Goal: Information Seeking & Learning: Compare options

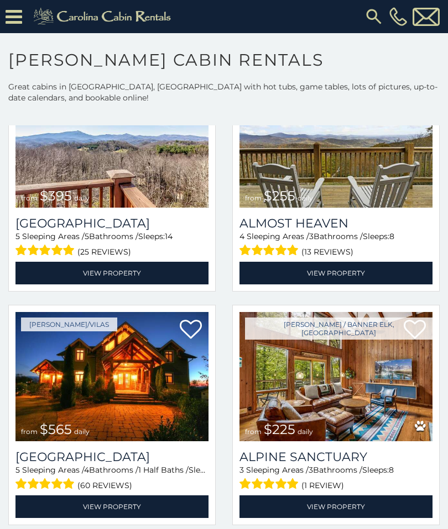
scroll to position [1740, 0]
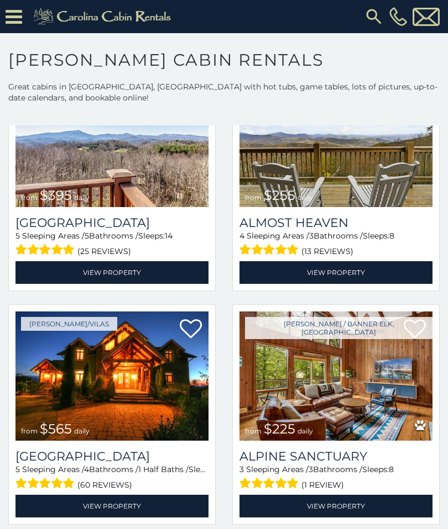
click at [358, 227] on h3 "Almost Heaven" at bounding box center [335, 223] width 193 height 15
click at [446, 250] on div "Boone, NC from $255 daily Almost Heaven 4 Sleeping Areas / 3 Bathrooms / Sleeps…" at bounding box center [336, 184] width 224 height 227
click at [142, 271] on link "View Property" at bounding box center [111, 272] width 193 height 23
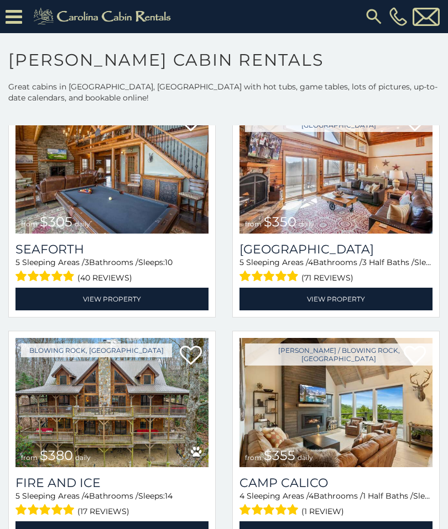
scroll to position [2185, 0]
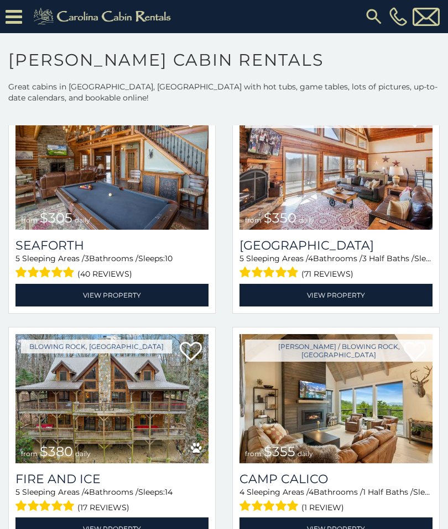
click at [128, 296] on link "View Property" at bounding box center [111, 295] width 193 height 23
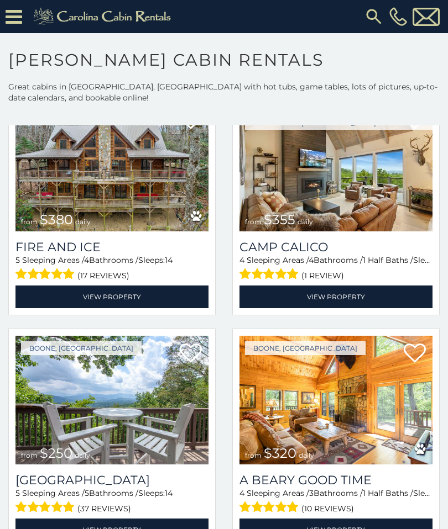
scroll to position [2418, 0]
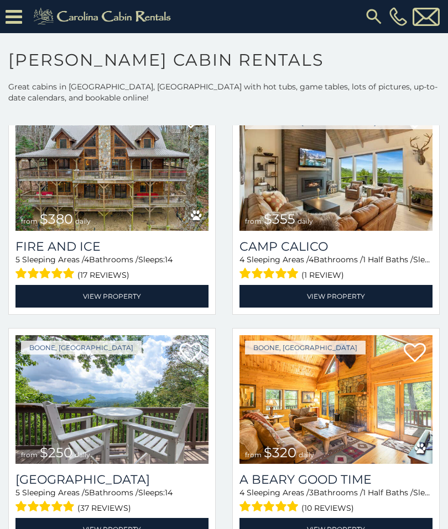
click at [135, 291] on link "View Property" at bounding box center [111, 296] width 193 height 23
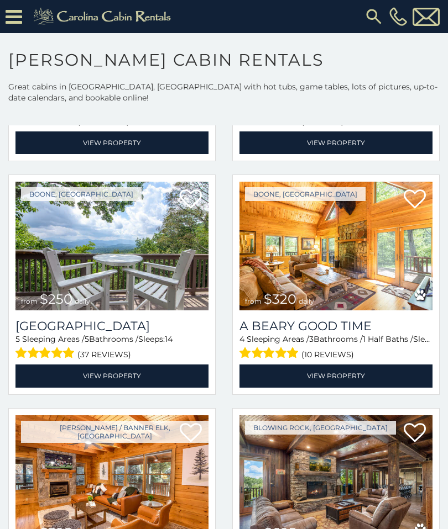
scroll to position [2572, 0]
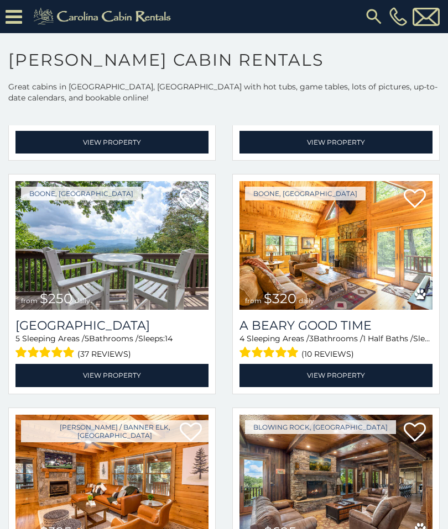
click at [359, 279] on img at bounding box center [335, 245] width 193 height 129
click at [351, 373] on link "View Property" at bounding box center [335, 375] width 193 height 23
click at [119, 283] on img at bounding box center [111, 245] width 193 height 129
click at [150, 377] on link "View Property" at bounding box center [111, 375] width 193 height 23
click at [102, 374] on link "View Property" at bounding box center [111, 375] width 193 height 23
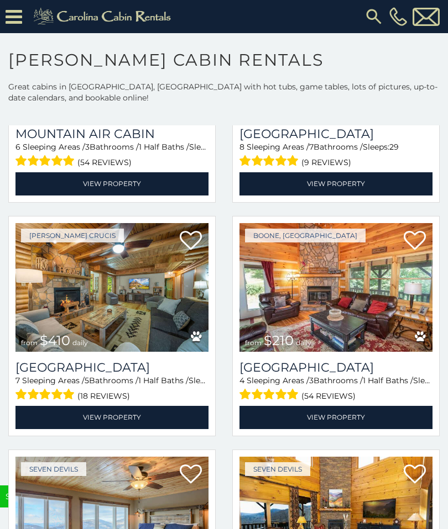
scroll to position [3073, 0]
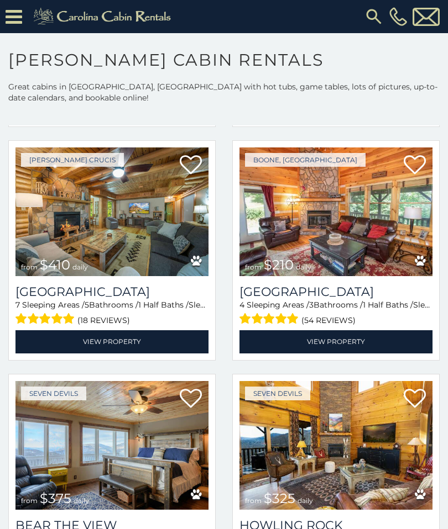
click at [343, 337] on link "View Property" at bounding box center [335, 341] width 193 height 23
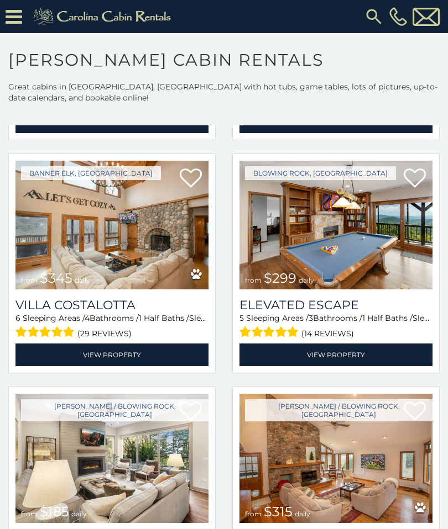
scroll to position [3762, 0]
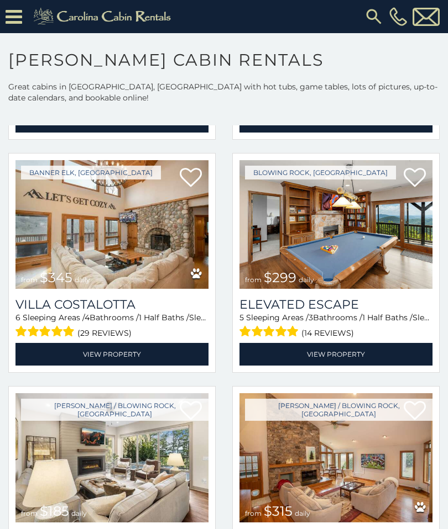
click at [340, 354] on link "View Property" at bounding box center [335, 354] width 193 height 23
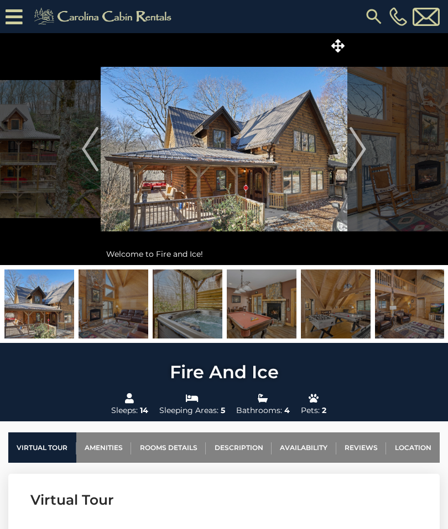
click at [345, 308] on img at bounding box center [336, 304] width 70 height 69
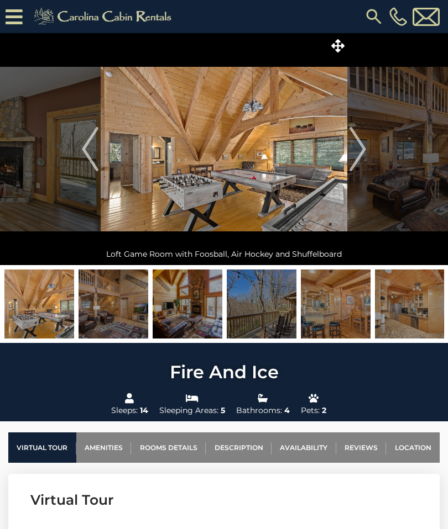
click at [359, 155] on img "Next" at bounding box center [357, 149] width 17 height 44
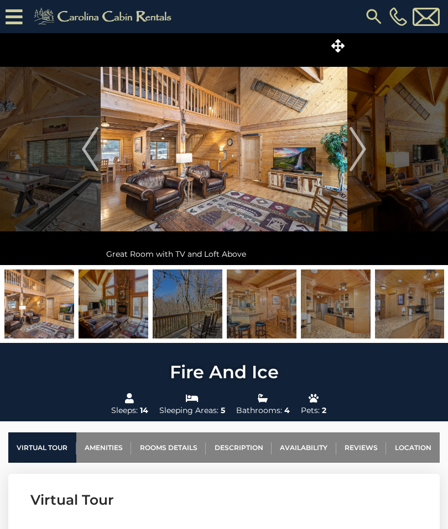
click at [356, 149] on img "Next" at bounding box center [357, 149] width 17 height 44
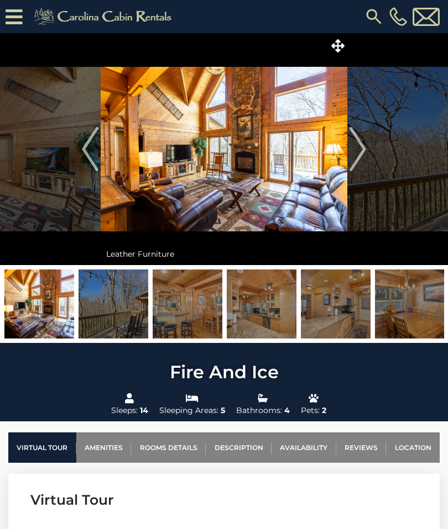
click at [356, 150] on img "Next" at bounding box center [357, 149] width 17 height 44
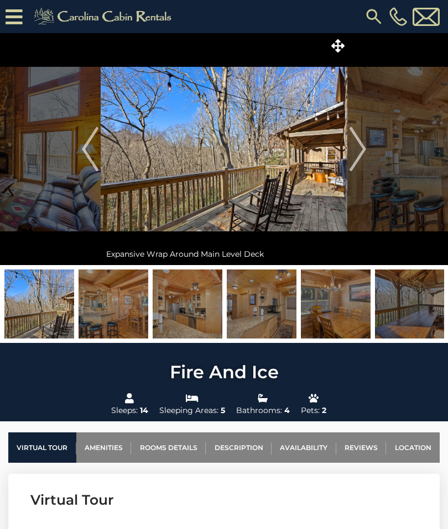
click at [366, 152] on button "Next" at bounding box center [357, 149] width 21 height 232
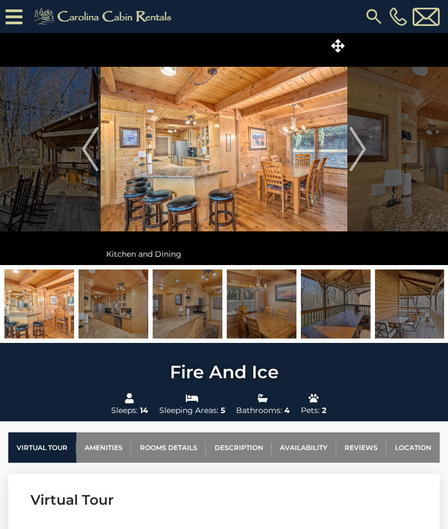
click at [356, 154] on img "Next" at bounding box center [357, 149] width 17 height 44
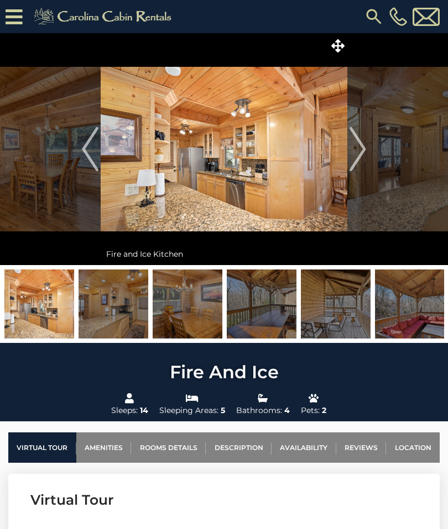
click at [352, 148] on img "Next" at bounding box center [357, 149] width 17 height 44
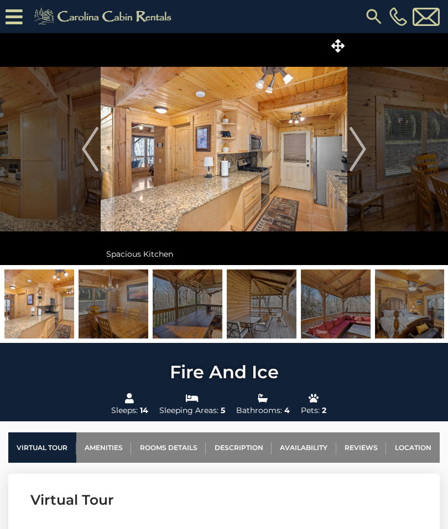
click at [353, 151] on img "Next" at bounding box center [357, 149] width 17 height 44
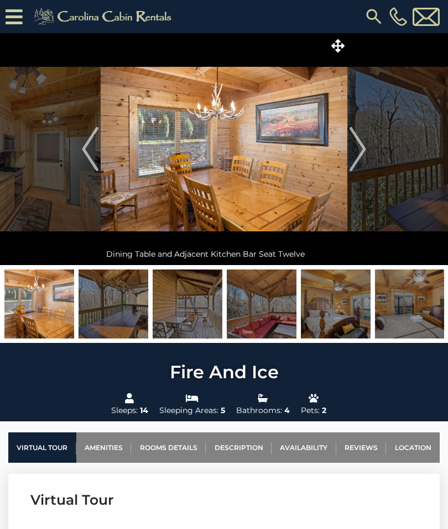
click at [358, 159] on img "Next" at bounding box center [357, 149] width 17 height 44
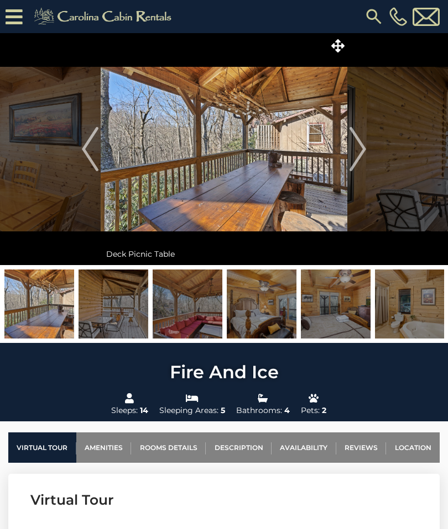
click at [358, 147] on img "Next" at bounding box center [357, 149] width 17 height 44
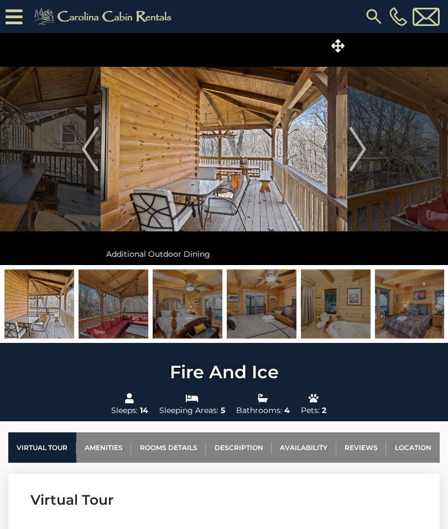
click at [356, 148] on img "Next" at bounding box center [357, 149] width 17 height 44
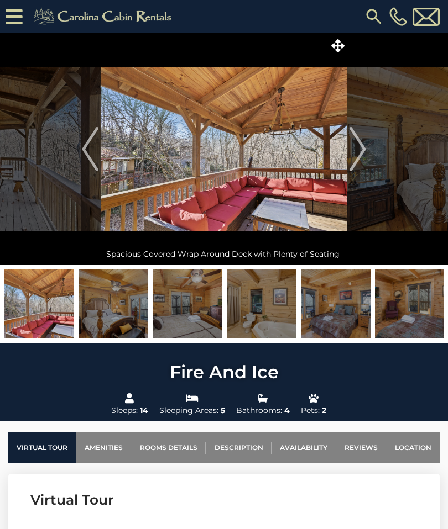
click at [355, 154] on img "Next" at bounding box center [357, 149] width 17 height 44
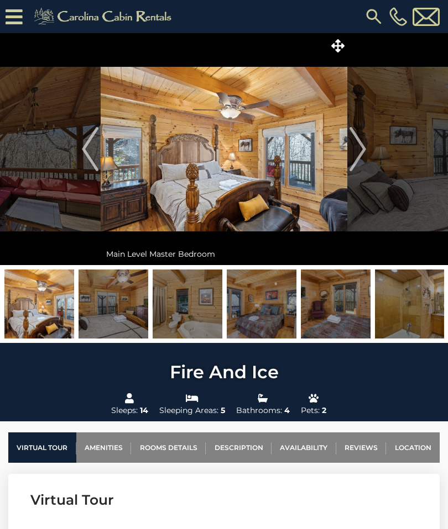
click at [352, 155] on img "Next" at bounding box center [357, 149] width 17 height 44
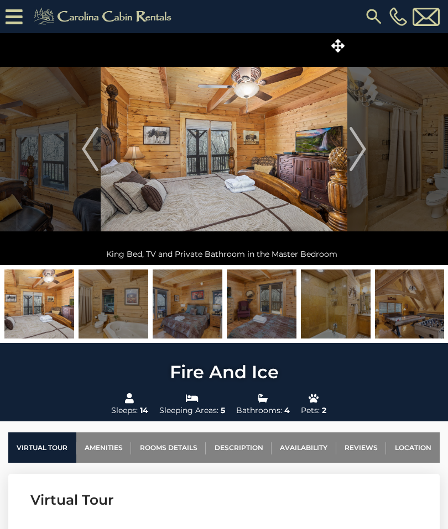
click at [360, 150] on img "Next" at bounding box center [357, 149] width 17 height 44
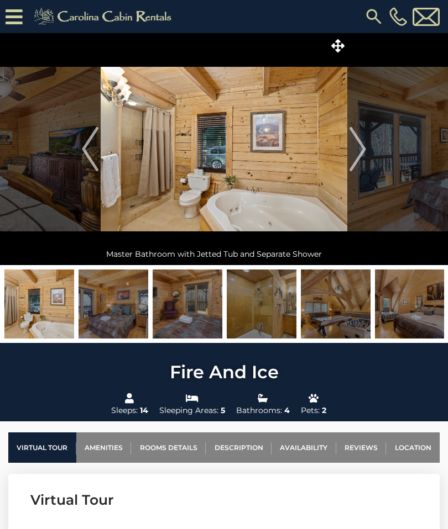
click at [359, 154] on img "Next" at bounding box center [357, 149] width 17 height 44
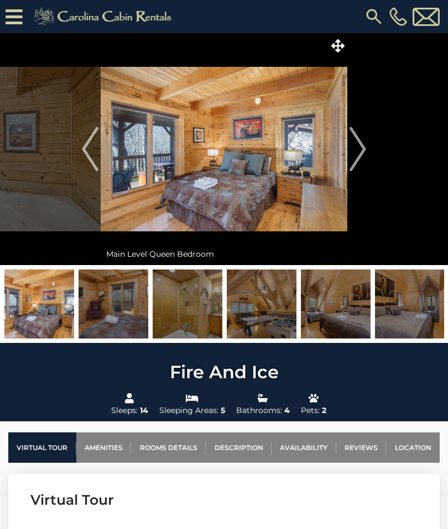
click at [353, 148] on img "Next" at bounding box center [357, 149] width 17 height 44
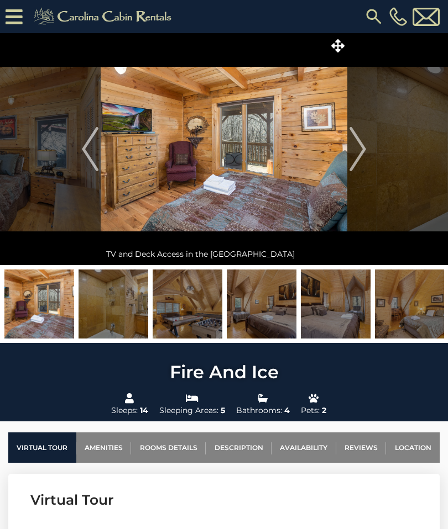
click at [354, 152] on img "Next" at bounding box center [357, 149] width 17 height 44
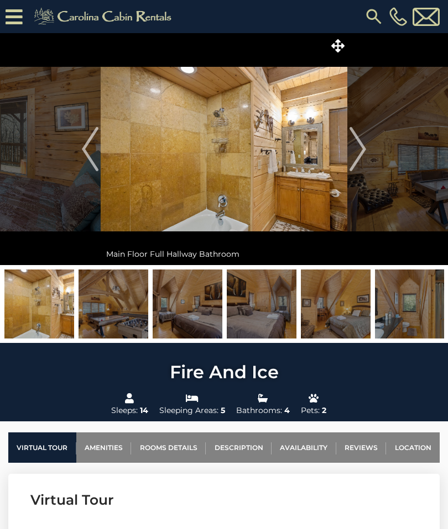
click at [361, 152] on img "Next" at bounding box center [357, 149] width 17 height 44
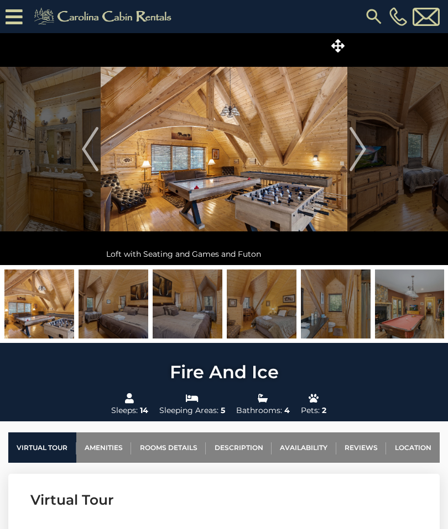
click at [363, 147] on img "Next" at bounding box center [357, 149] width 17 height 44
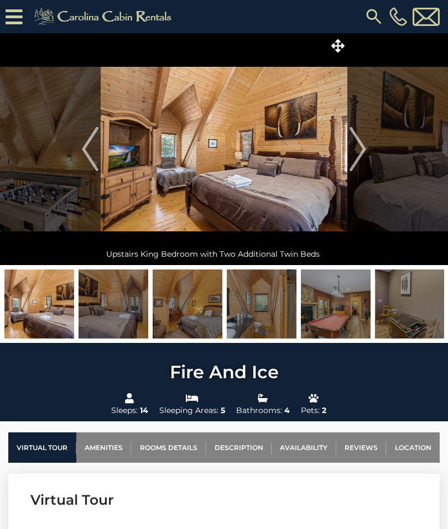
click at [350, 151] on img "Next" at bounding box center [357, 149] width 17 height 44
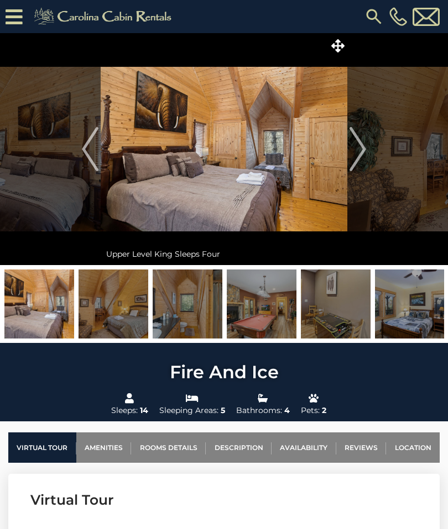
click at [359, 147] on img "Next" at bounding box center [357, 149] width 17 height 44
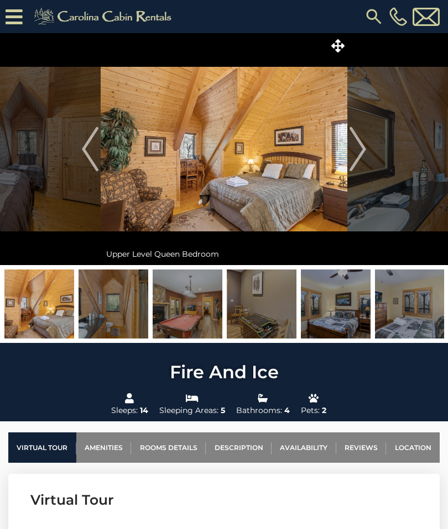
click at [357, 142] on img "Next" at bounding box center [357, 149] width 17 height 44
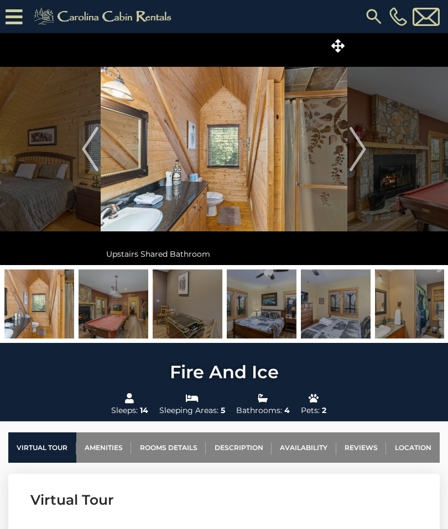
click at [364, 141] on img "Next" at bounding box center [357, 149] width 17 height 44
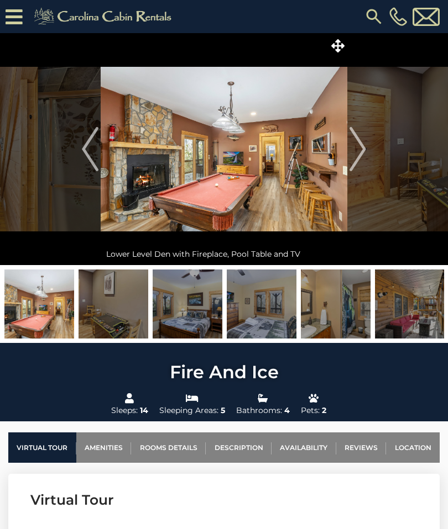
click at [361, 148] on img "Next" at bounding box center [357, 149] width 17 height 44
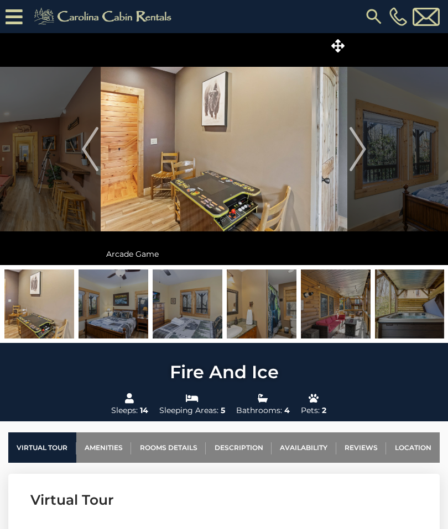
click at [356, 146] on img "Next" at bounding box center [357, 149] width 17 height 44
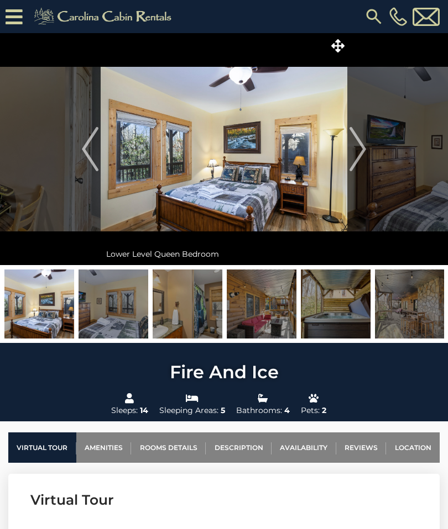
click at [360, 150] on img "Next" at bounding box center [357, 149] width 17 height 44
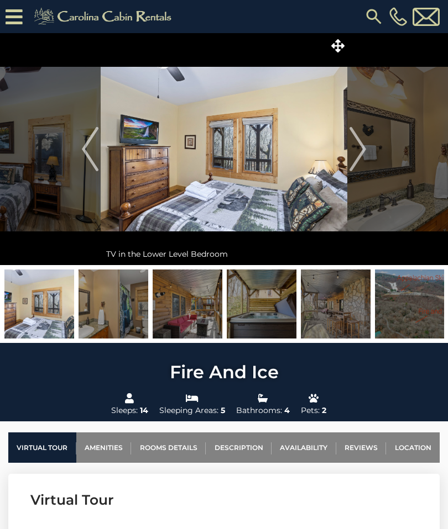
click at [360, 144] on img "Next" at bounding box center [357, 149] width 17 height 44
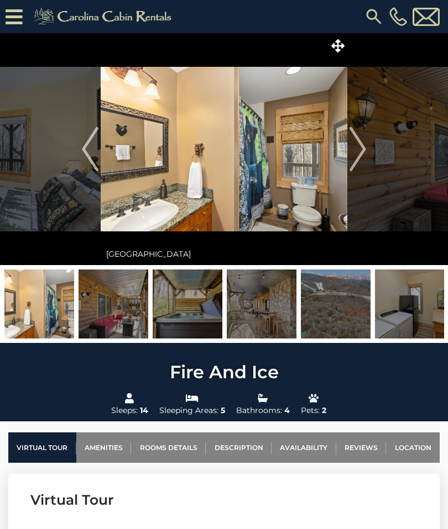
click at [354, 153] on img "Next" at bounding box center [357, 149] width 17 height 44
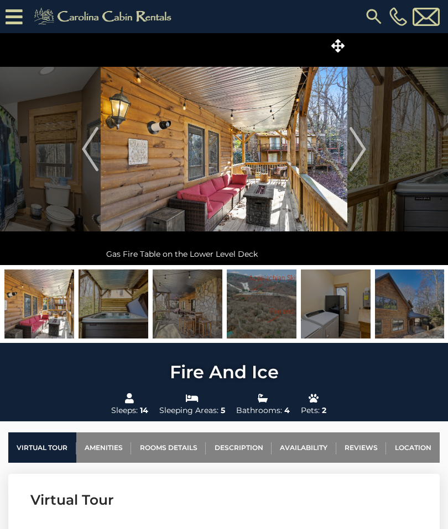
click at [357, 148] on img "Next" at bounding box center [357, 149] width 17 height 44
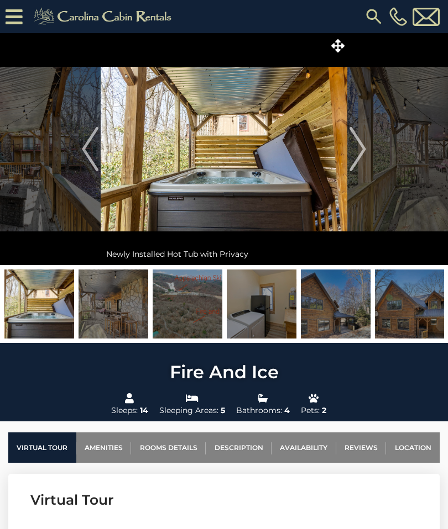
click at [358, 148] on img "Next" at bounding box center [357, 149] width 17 height 44
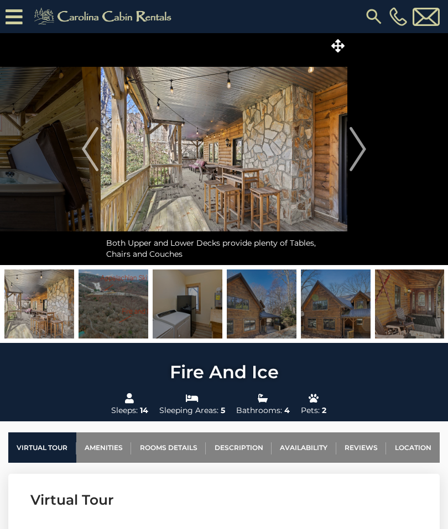
click at [359, 145] on img "Next" at bounding box center [357, 149] width 17 height 44
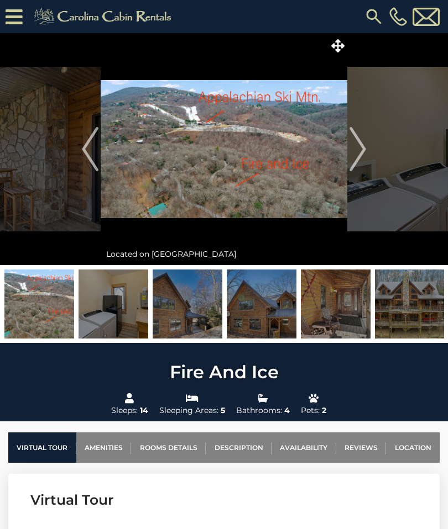
click at [356, 150] on img "Next" at bounding box center [357, 149] width 17 height 44
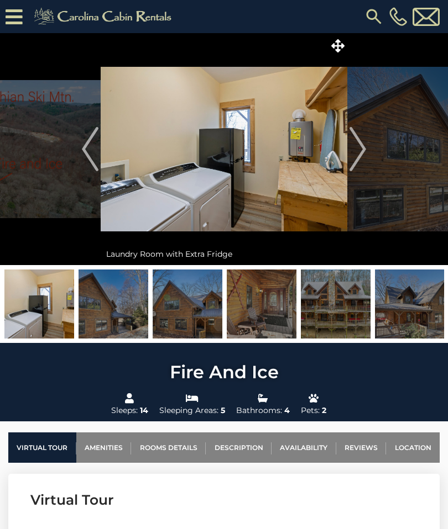
click at [353, 150] on img "Next" at bounding box center [357, 149] width 17 height 44
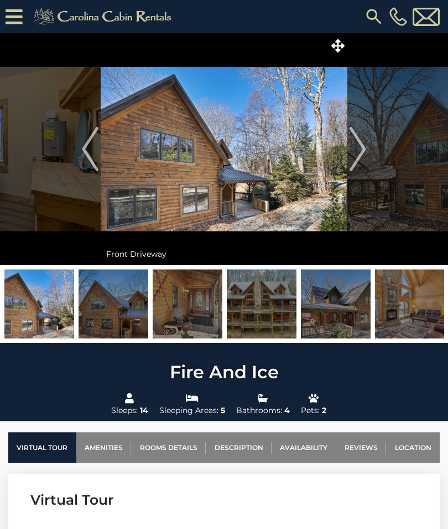
click at [359, 145] on img "Next" at bounding box center [357, 149] width 17 height 44
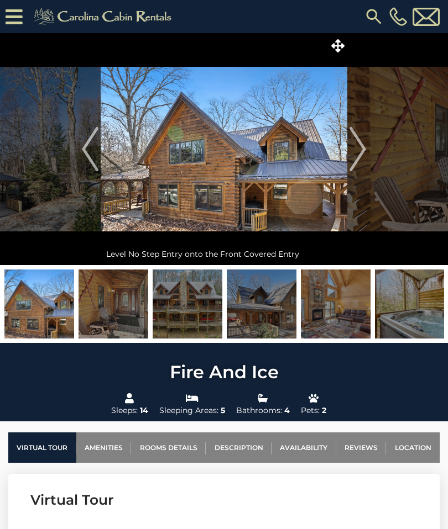
click at [357, 151] on img "Next" at bounding box center [357, 149] width 17 height 44
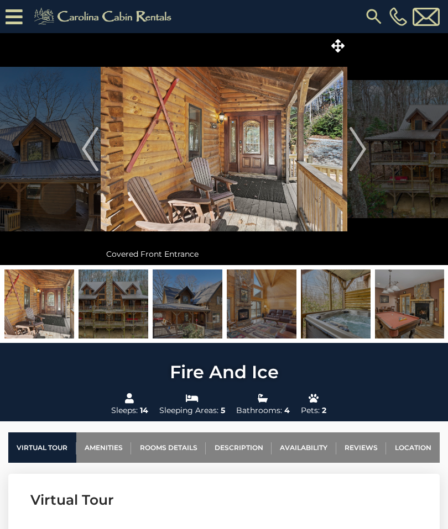
click at [356, 145] on img "Next" at bounding box center [357, 149] width 17 height 44
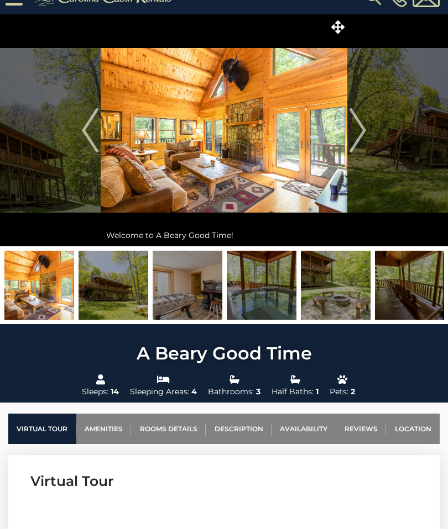
click at [357, 127] on img "Next" at bounding box center [357, 131] width 17 height 44
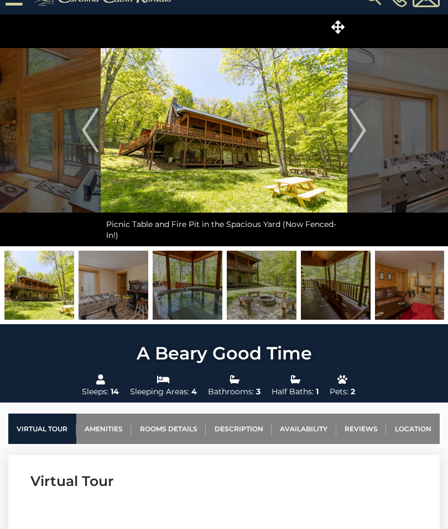
scroll to position [19, 0]
click at [359, 125] on img "Next" at bounding box center [357, 130] width 17 height 44
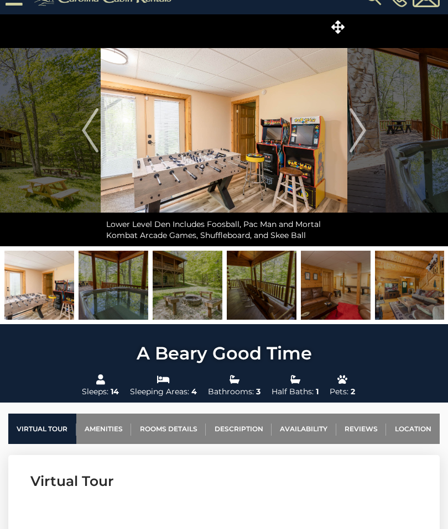
click at [354, 127] on img "Next" at bounding box center [357, 130] width 17 height 44
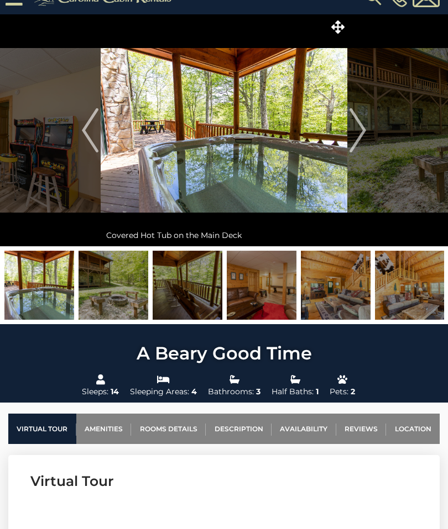
click at [94, 133] on img "Previous" at bounding box center [90, 130] width 17 height 44
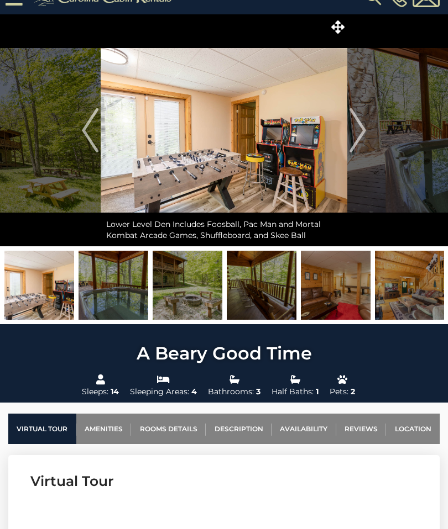
click at [353, 131] on img "Next" at bounding box center [357, 130] width 17 height 44
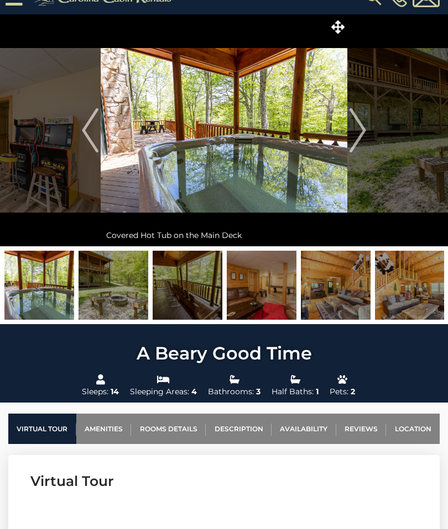
click at [354, 129] on img "Next" at bounding box center [357, 130] width 17 height 44
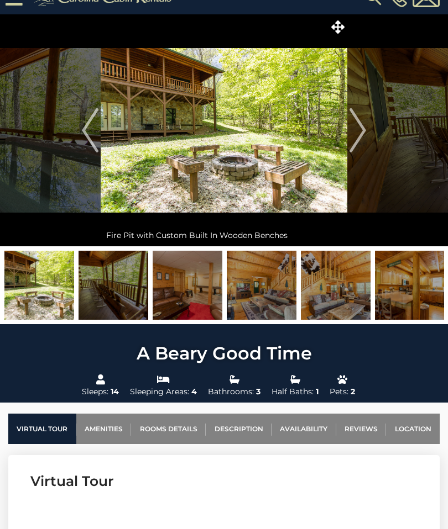
click at [358, 125] on img "Next" at bounding box center [357, 130] width 17 height 44
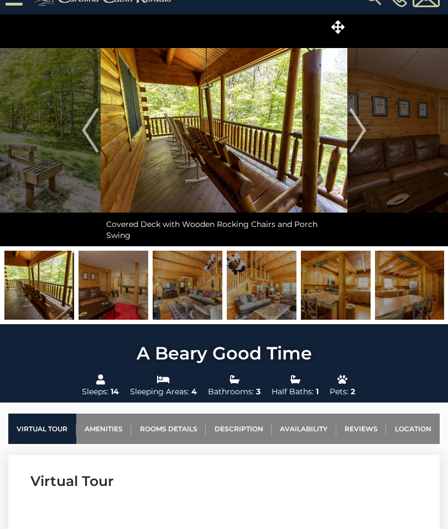
click at [365, 126] on img "Next" at bounding box center [357, 130] width 17 height 44
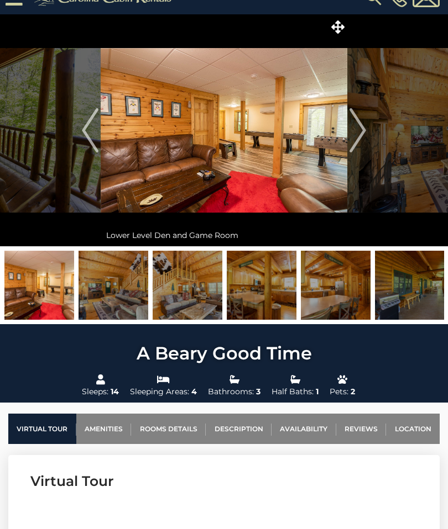
click at [359, 132] on img "Next" at bounding box center [357, 130] width 17 height 44
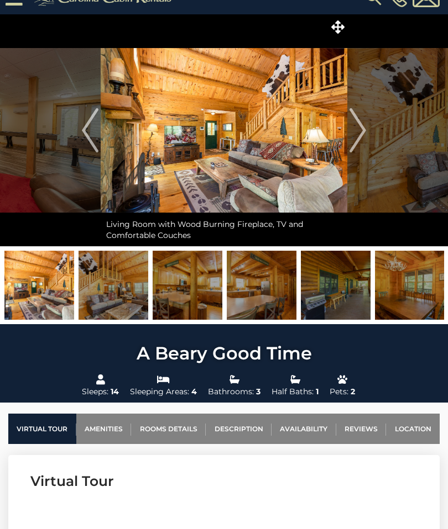
click at [358, 129] on img "Next" at bounding box center [357, 130] width 17 height 44
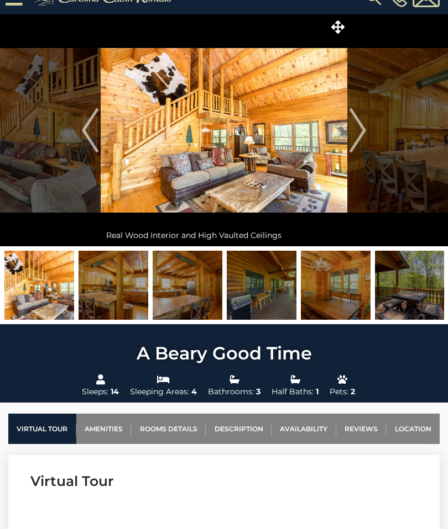
click at [366, 121] on button "Next" at bounding box center [357, 130] width 21 height 232
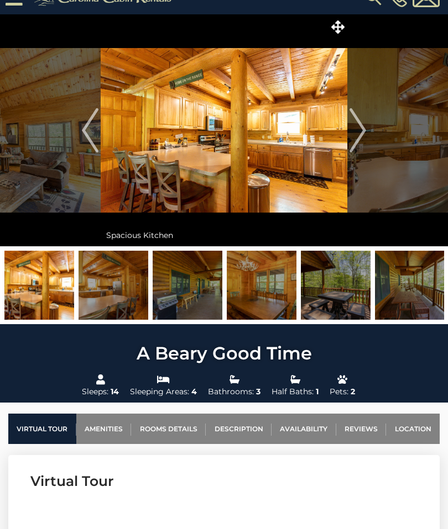
click at [358, 129] on img "Next" at bounding box center [357, 130] width 17 height 44
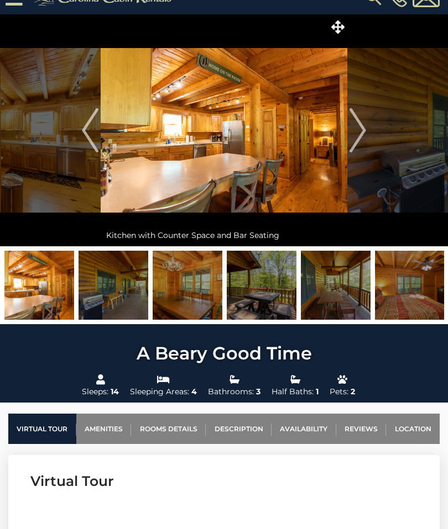
click at [355, 128] on img "Next" at bounding box center [357, 130] width 17 height 44
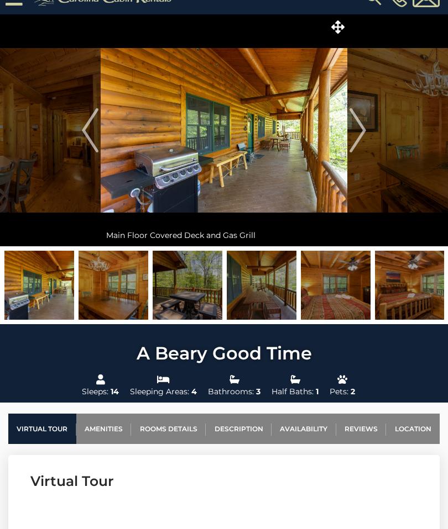
click at [363, 130] on img "Next" at bounding box center [357, 130] width 17 height 44
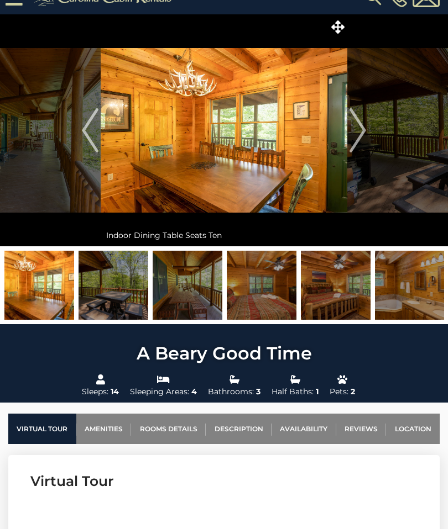
click at [355, 134] on img "Next" at bounding box center [357, 130] width 17 height 44
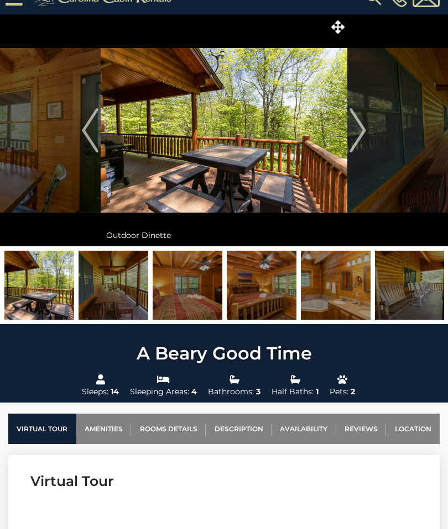
click at [357, 130] on img "Next" at bounding box center [357, 130] width 17 height 44
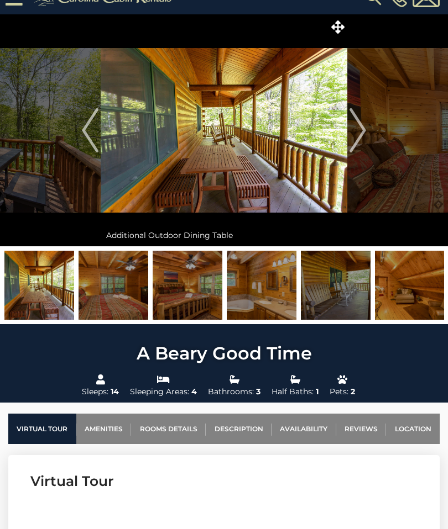
click at [356, 133] on img "Next" at bounding box center [357, 130] width 17 height 44
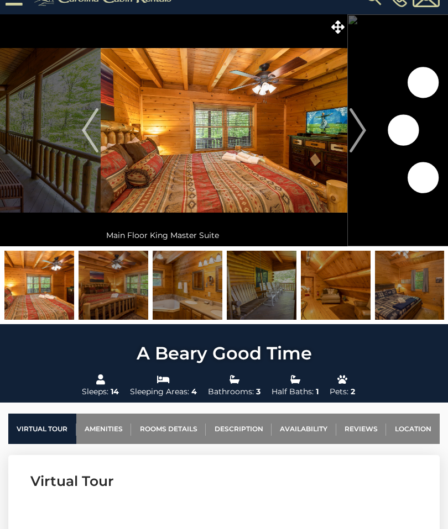
click at [352, 128] on img "Next" at bounding box center [357, 130] width 17 height 44
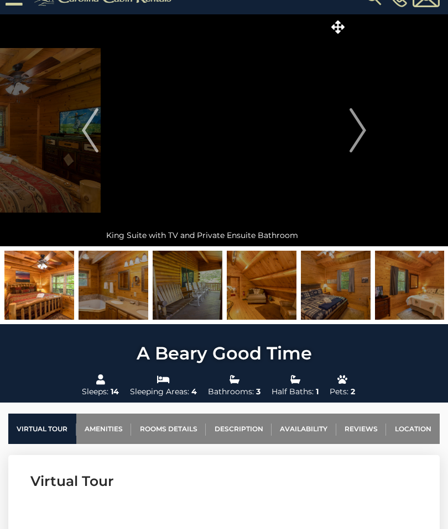
click at [357, 133] on img "Next" at bounding box center [357, 130] width 17 height 44
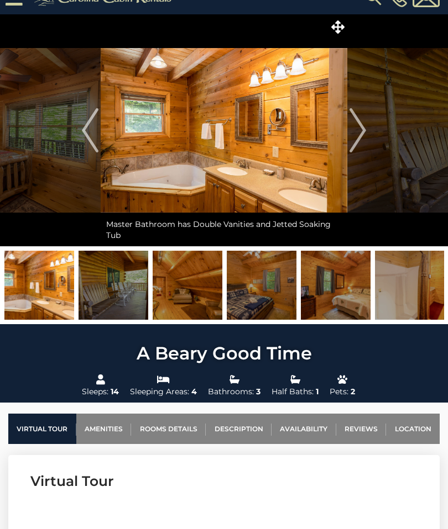
click at [359, 127] on img "Next" at bounding box center [357, 130] width 17 height 44
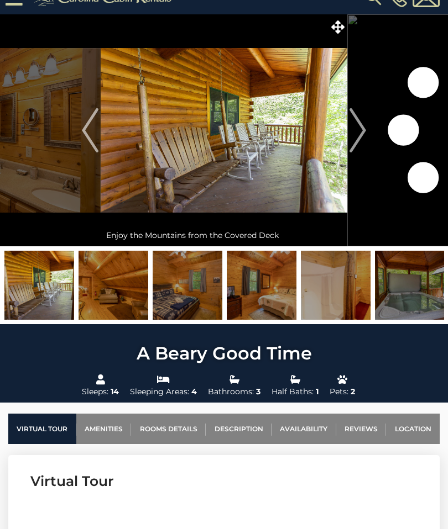
click at [356, 125] on img "Next" at bounding box center [357, 130] width 17 height 44
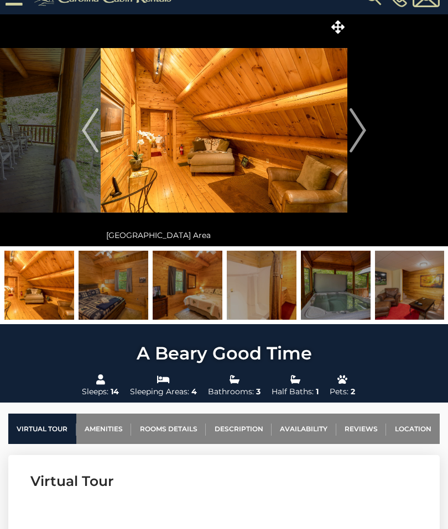
click at [364, 129] on img "Next" at bounding box center [357, 130] width 17 height 44
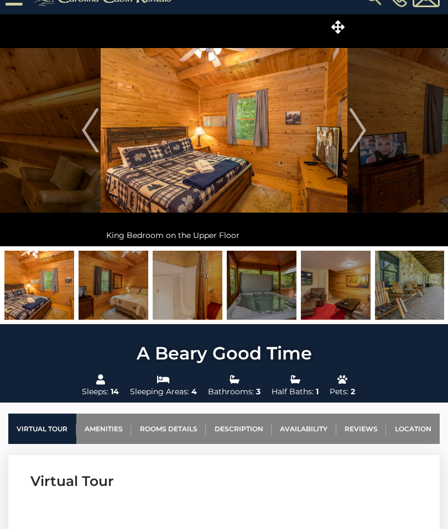
click at [360, 128] on img "Next" at bounding box center [357, 130] width 17 height 44
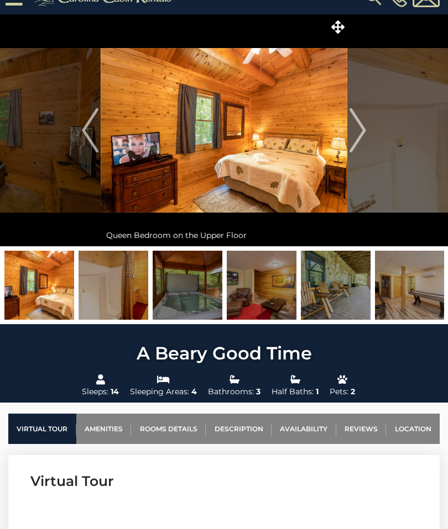
click at [352, 128] on img "Next" at bounding box center [357, 130] width 17 height 44
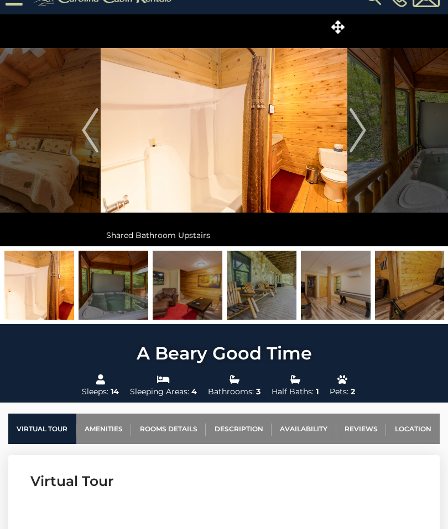
click at [358, 136] on img "Next" at bounding box center [357, 130] width 17 height 44
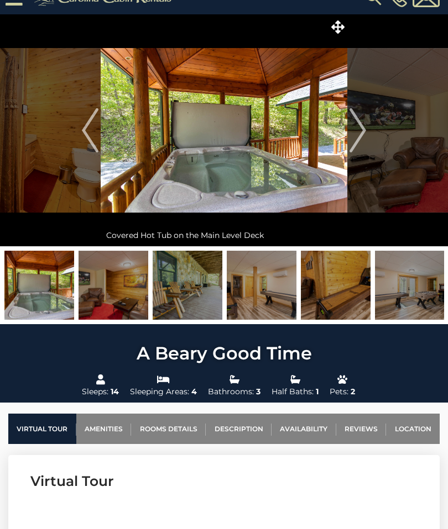
click at [357, 125] on img "Next" at bounding box center [357, 130] width 17 height 44
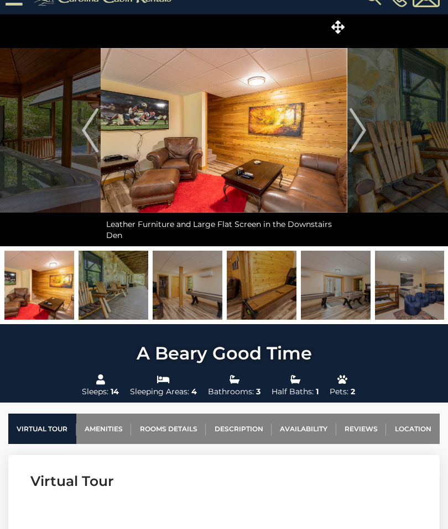
click at [357, 124] on img "Next" at bounding box center [357, 130] width 17 height 44
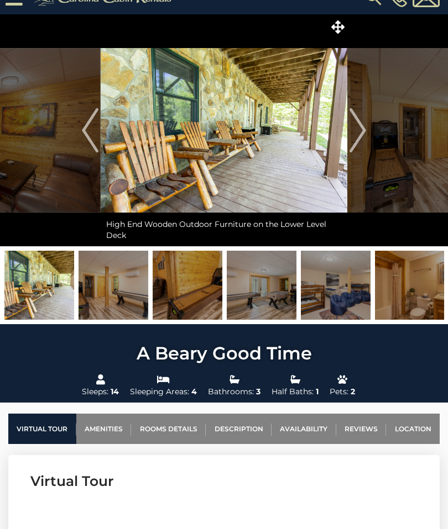
click at [362, 127] on img "Next" at bounding box center [357, 130] width 17 height 44
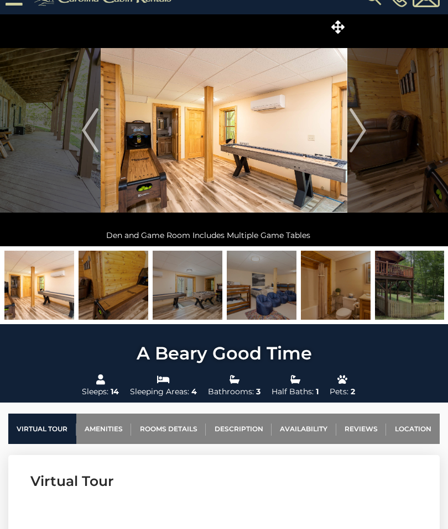
click at [355, 128] on img "Next" at bounding box center [357, 130] width 17 height 44
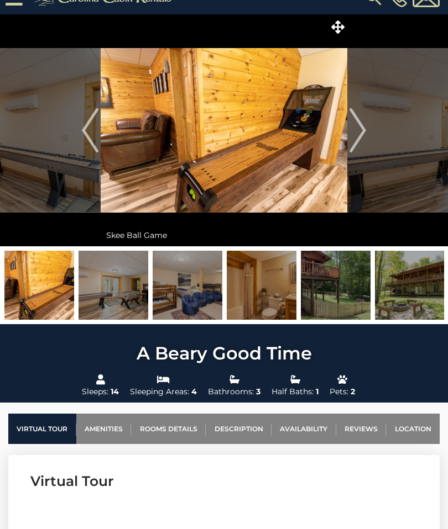
click at [360, 127] on img "Next" at bounding box center [357, 130] width 17 height 44
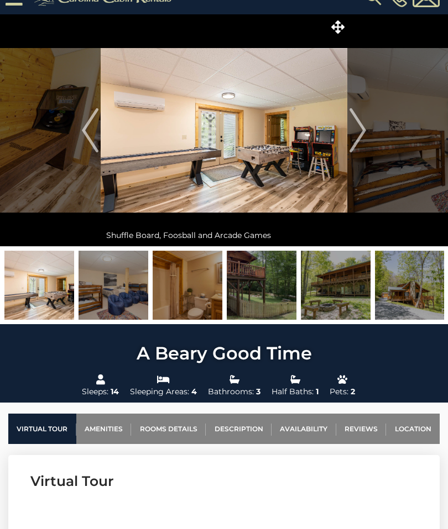
click at [354, 127] on img "Next" at bounding box center [357, 130] width 17 height 44
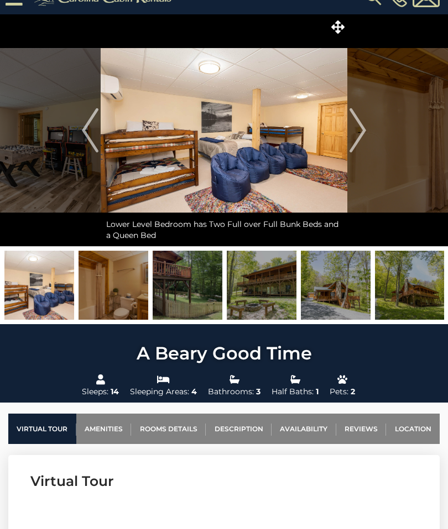
click at [352, 128] on img "Next" at bounding box center [357, 130] width 17 height 44
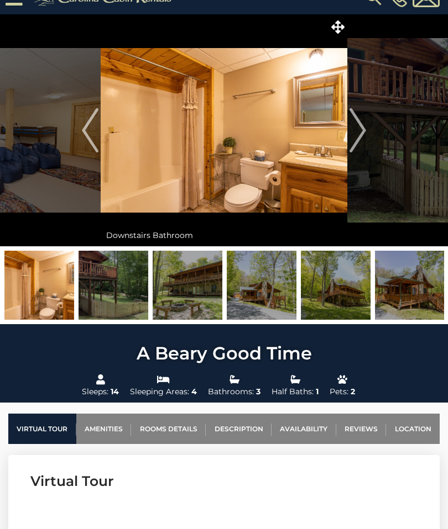
click at [353, 130] on img "Next" at bounding box center [357, 130] width 17 height 44
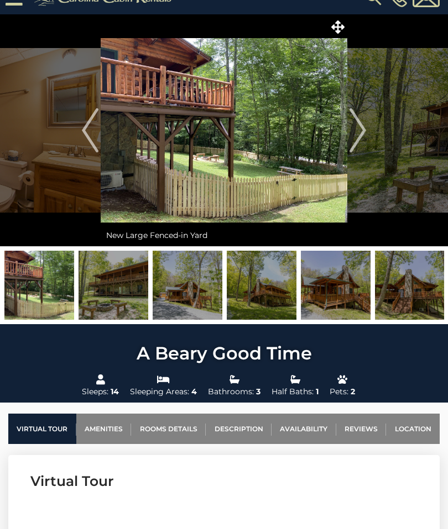
click at [355, 134] on img "Next" at bounding box center [357, 130] width 17 height 44
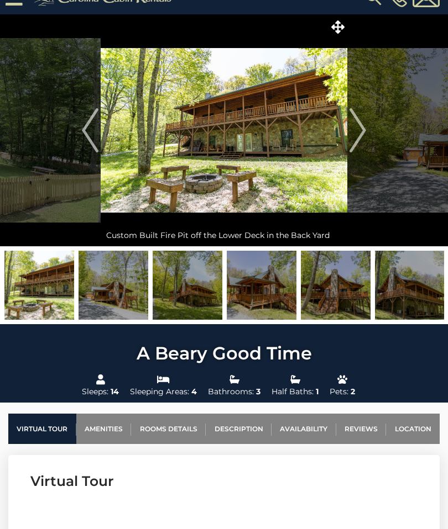
click at [356, 135] on img "Next" at bounding box center [357, 130] width 17 height 44
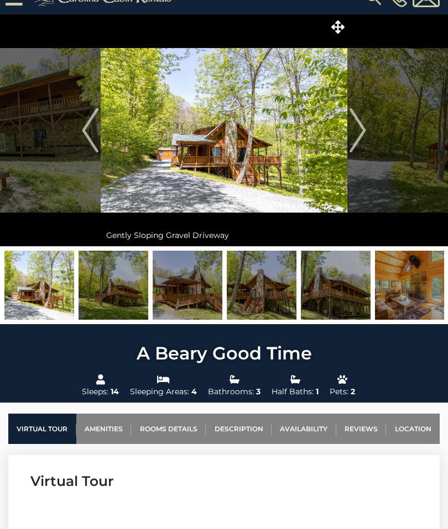
click at [360, 130] on img "Next" at bounding box center [357, 130] width 17 height 44
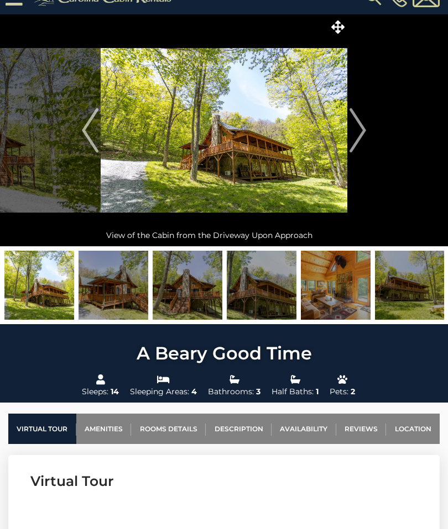
scroll to position [0, 0]
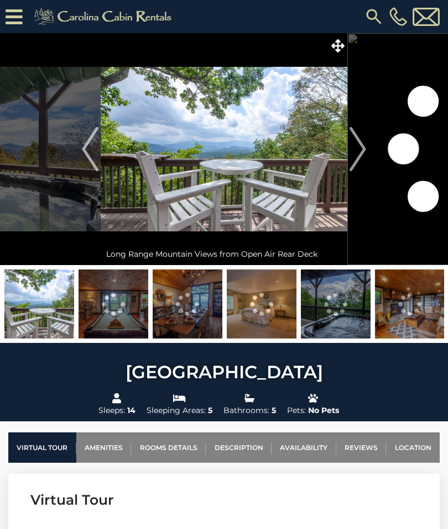
click at [353, 144] on img "Next" at bounding box center [357, 149] width 17 height 44
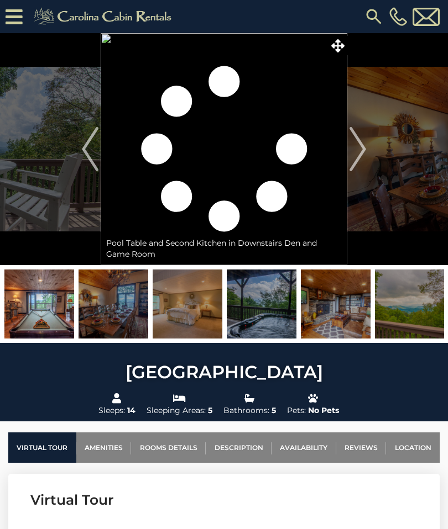
click at [361, 148] on img "Next" at bounding box center [357, 149] width 17 height 44
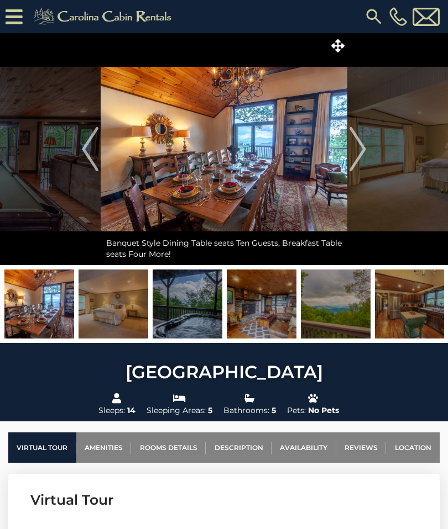
click at [357, 147] on img "Next" at bounding box center [357, 149] width 17 height 44
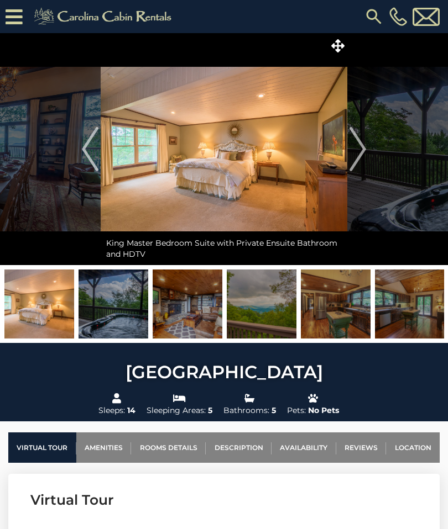
click at [354, 148] on img "Next" at bounding box center [357, 149] width 17 height 44
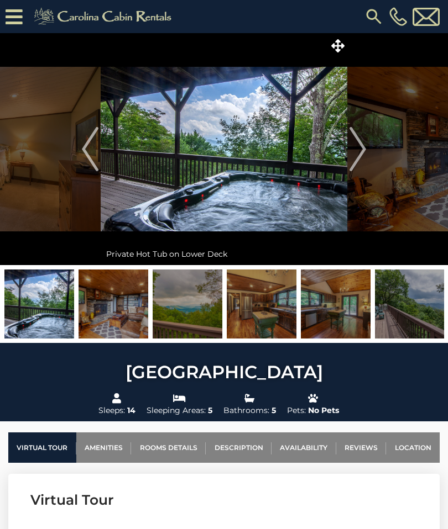
click at [366, 136] on img "Next" at bounding box center [357, 149] width 17 height 44
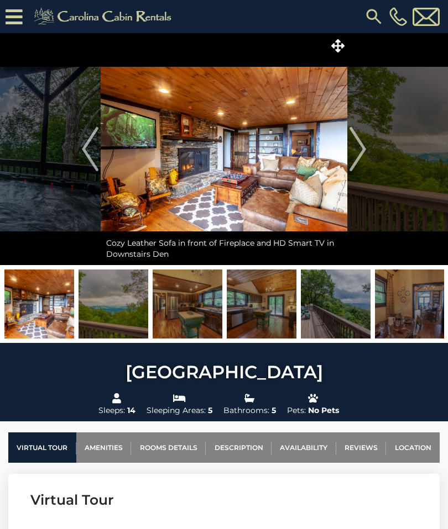
click at [367, 144] on button "Next" at bounding box center [357, 149] width 21 height 232
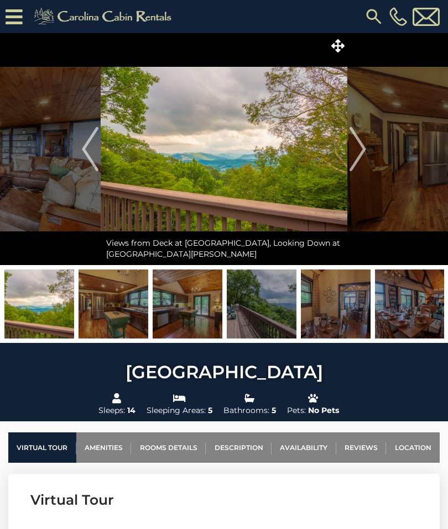
click at [360, 140] on img "Next" at bounding box center [357, 149] width 17 height 44
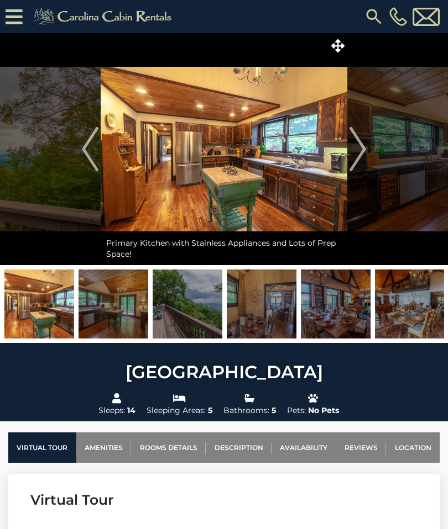
click at [363, 144] on img "Next" at bounding box center [357, 149] width 17 height 44
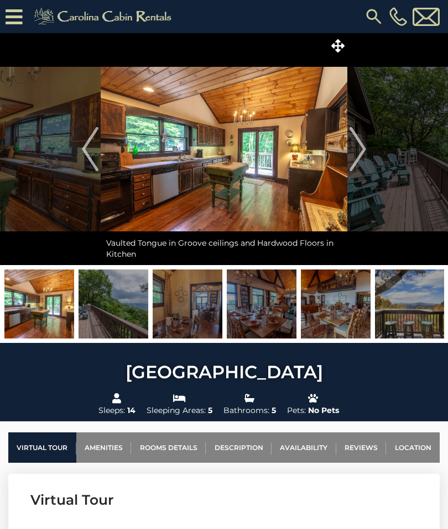
click at [359, 138] on img "Next" at bounding box center [357, 149] width 17 height 44
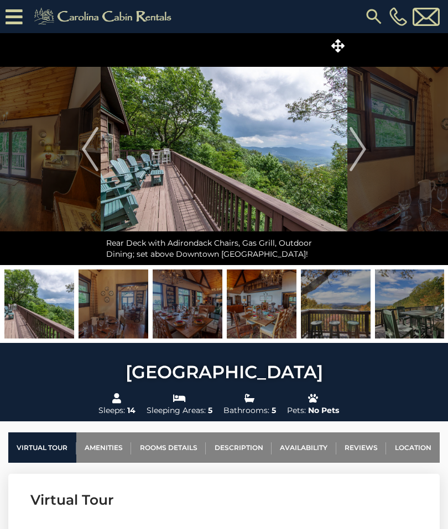
click at [361, 141] on img "Next" at bounding box center [357, 149] width 17 height 44
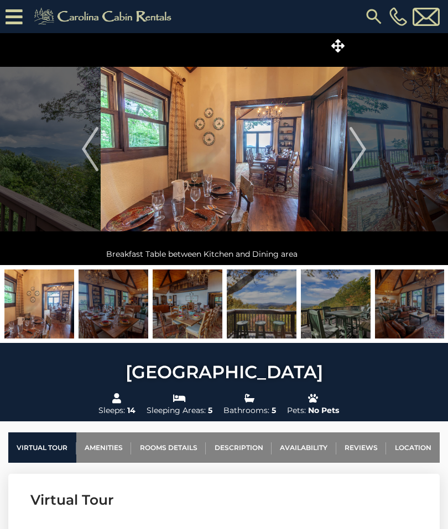
click at [366, 146] on img "Next" at bounding box center [357, 149] width 17 height 44
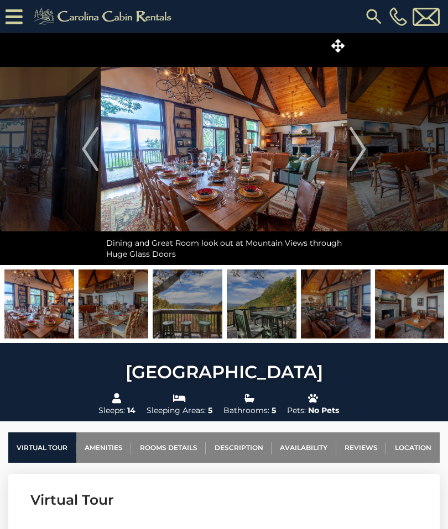
click at [358, 142] on img "Next" at bounding box center [357, 149] width 17 height 44
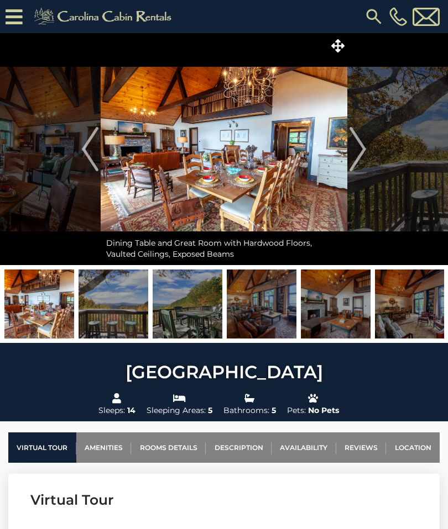
click at [360, 140] on img "Next" at bounding box center [357, 149] width 17 height 44
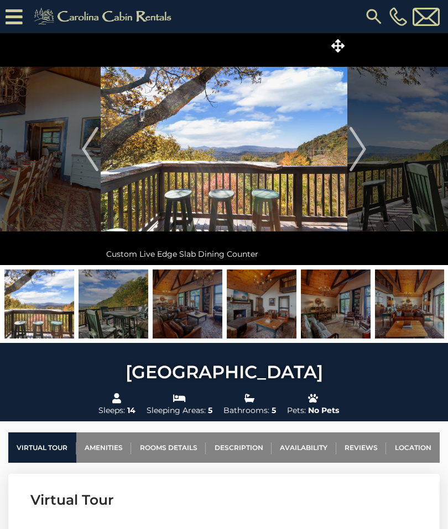
click at [359, 143] on img "Next" at bounding box center [357, 149] width 17 height 44
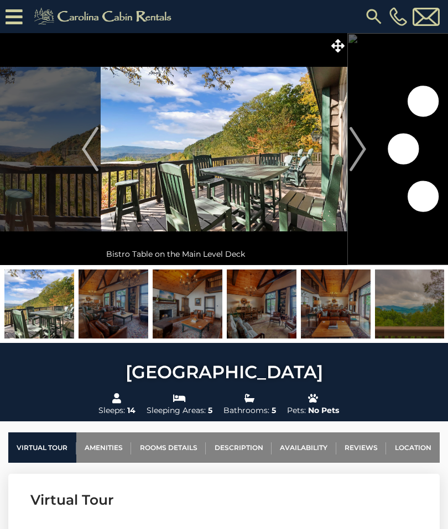
click at [364, 140] on img "Next" at bounding box center [357, 149] width 17 height 44
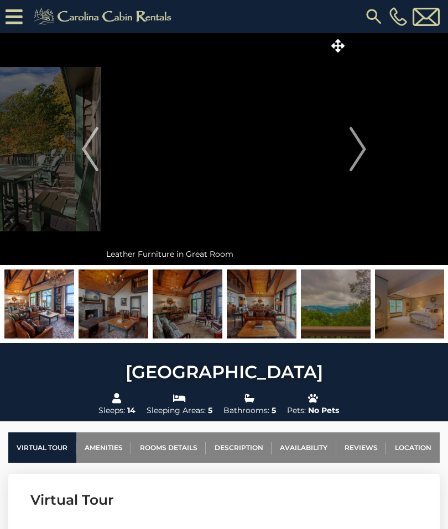
click at [361, 141] on img "Next" at bounding box center [357, 149] width 17 height 44
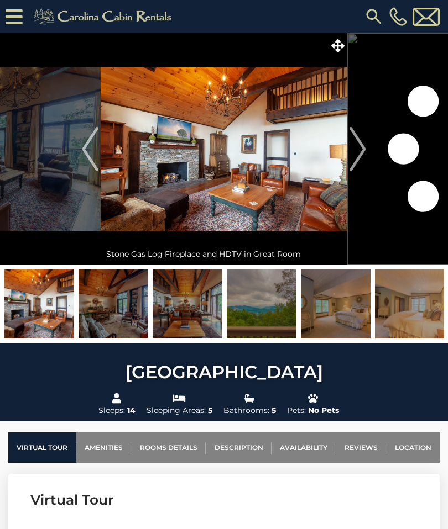
click at [362, 141] on img "Next" at bounding box center [357, 149] width 17 height 44
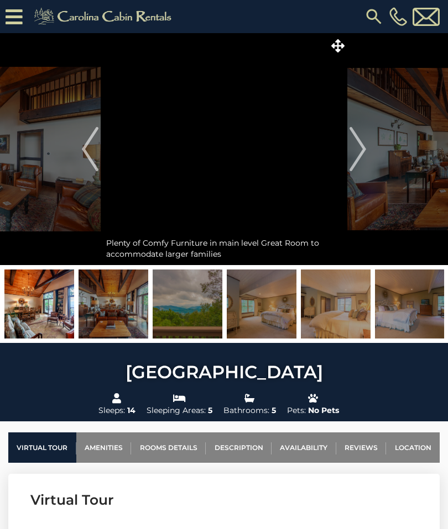
click at [360, 139] on img "Next" at bounding box center [357, 149] width 17 height 44
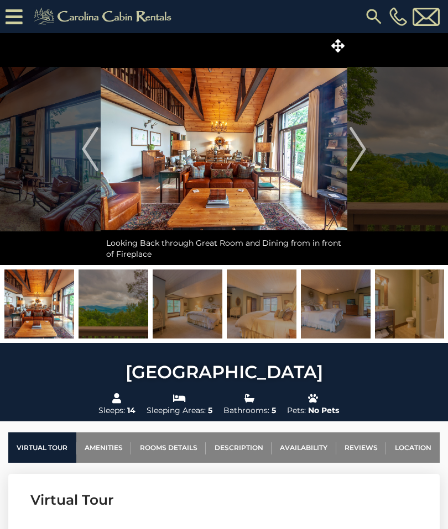
click at [365, 144] on img "Next" at bounding box center [357, 149] width 17 height 44
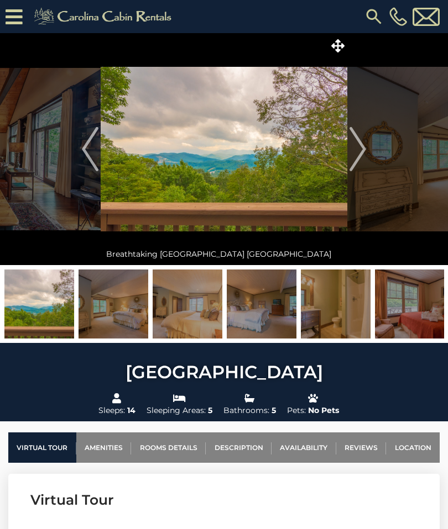
click at [359, 138] on img "Next" at bounding box center [357, 149] width 17 height 44
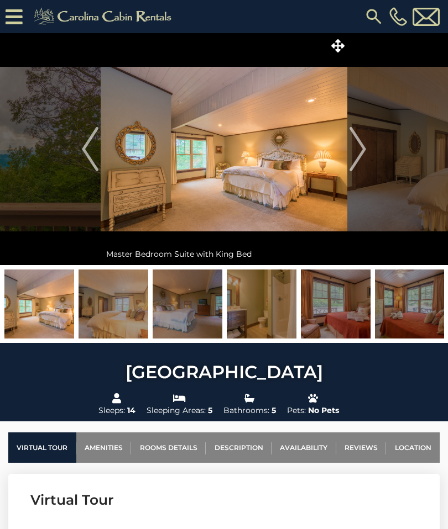
click at [364, 141] on img "Next" at bounding box center [357, 149] width 17 height 44
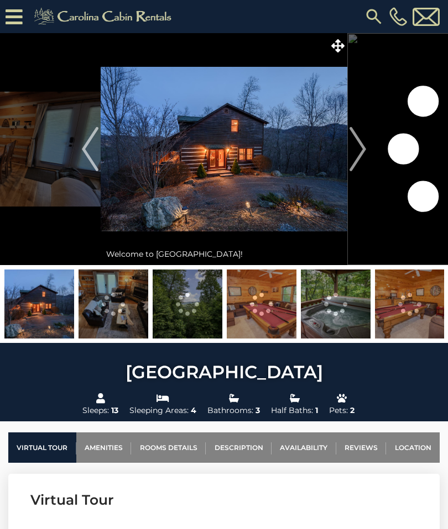
click at [354, 148] on img "Next" at bounding box center [357, 149] width 17 height 44
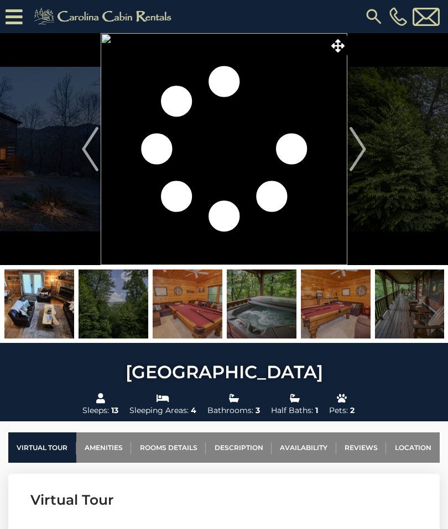
click at [362, 159] on img "Next" at bounding box center [357, 149] width 17 height 44
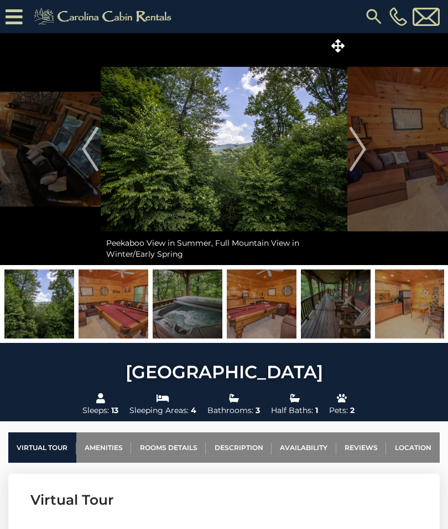
click at [359, 143] on img "Next" at bounding box center [357, 149] width 17 height 44
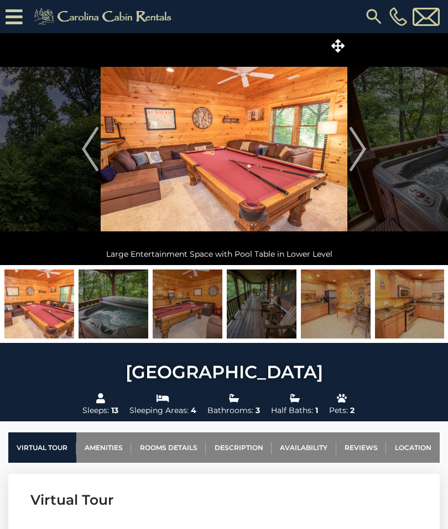
click at [359, 149] on img "Next" at bounding box center [357, 149] width 17 height 44
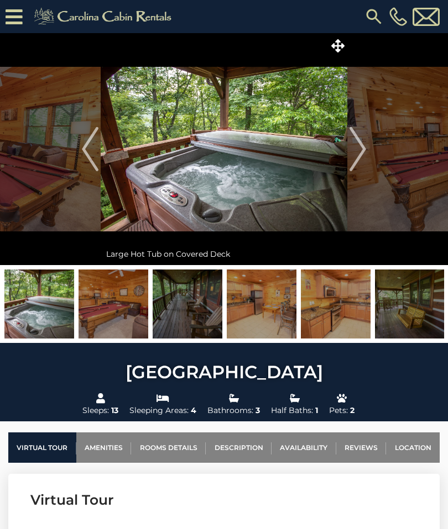
click at [359, 143] on img "Next" at bounding box center [357, 149] width 17 height 44
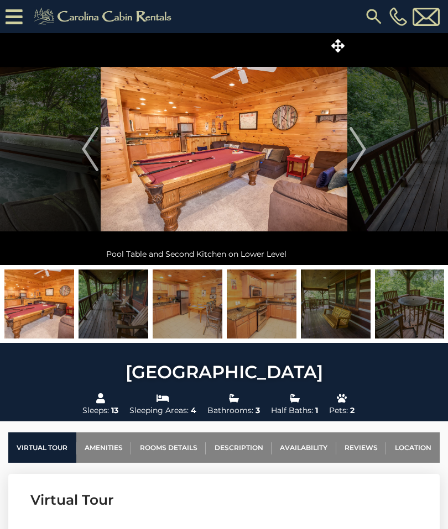
click at [353, 144] on img "Next" at bounding box center [357, 149] width 17 height 44
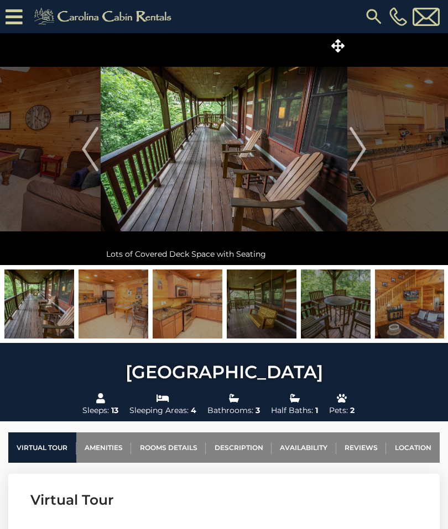
click at [357, 143] on img "Next" at bounding box center [357, 149] width 17 height 44
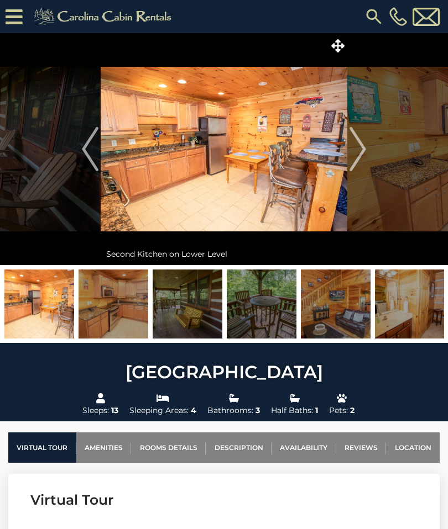
click at [355, 151] on img "Next" at bounding box center [357, 149] width 17 height 44
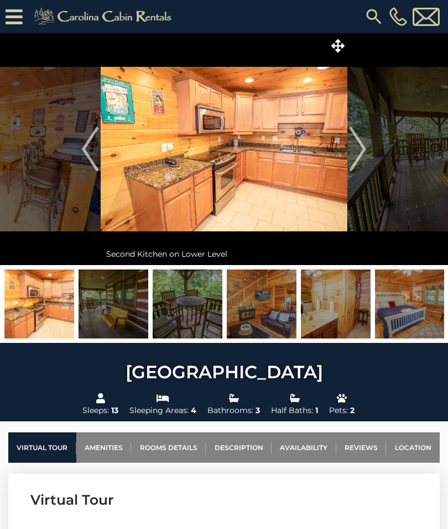
click at [353, 146] on img "Next" at bounding box center [357, 149] width 17 height 44
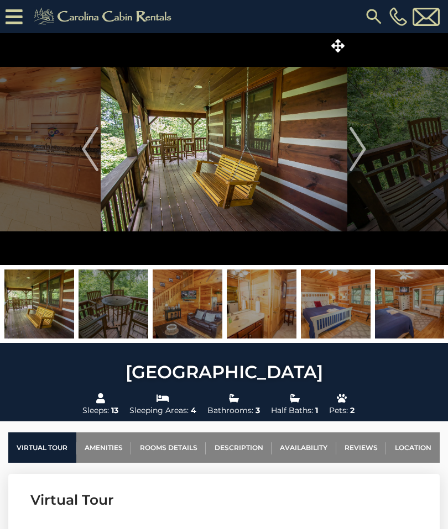
click at [357, 148] on img "Next" at bounding box center [357, 149] width 17 height 44
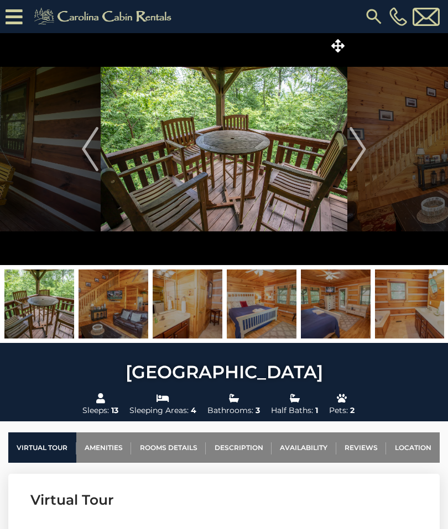
click at [356, 148] on img "Next" at bounding box center [357, 149] width 17 height 44
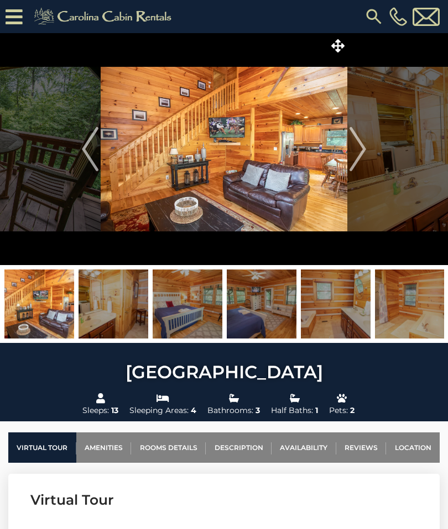
click at [359, 141] on img "Next" at bounding box center [357, 149] width 17 height 44
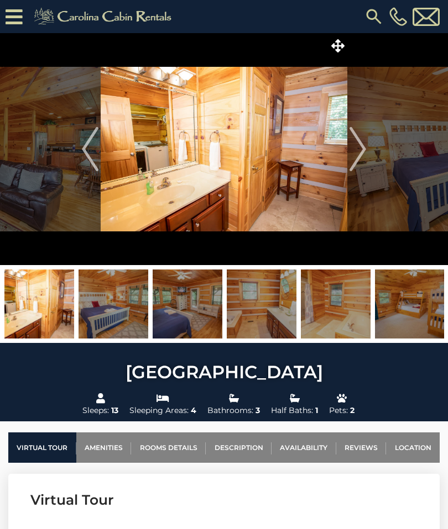
click at [360, 141] on img "Next" at bounding box center [357, 149] width 17 height 44
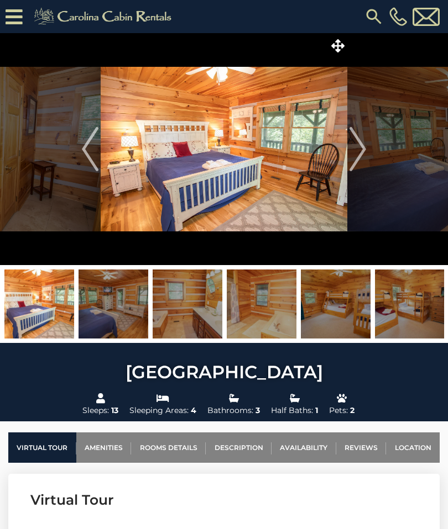
click at [360, 145] on img "Next" at bounding box center [357, 149] width 17 height 44
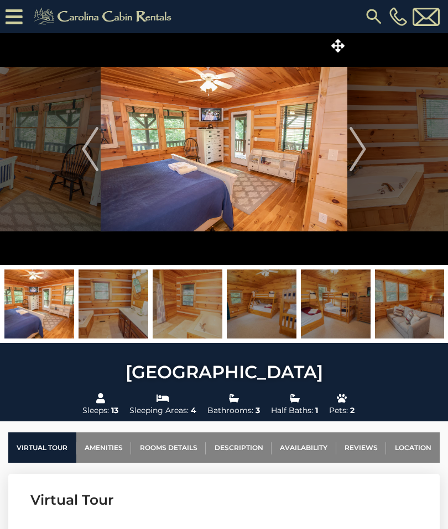
click at [356, 151] on img "Next" at bounding box center [357, 149] width 17 height 44
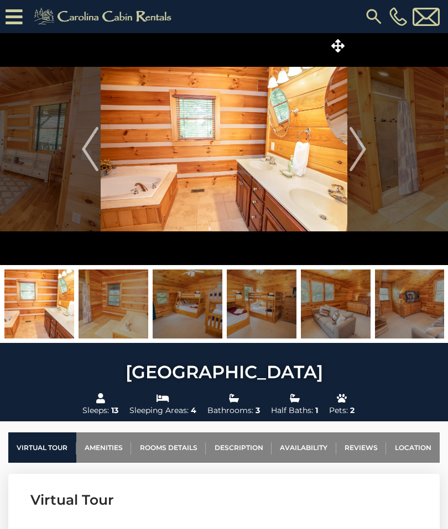
click at [357, 143] on img "Next" at bounding box center [357, 149] width 17 height 44
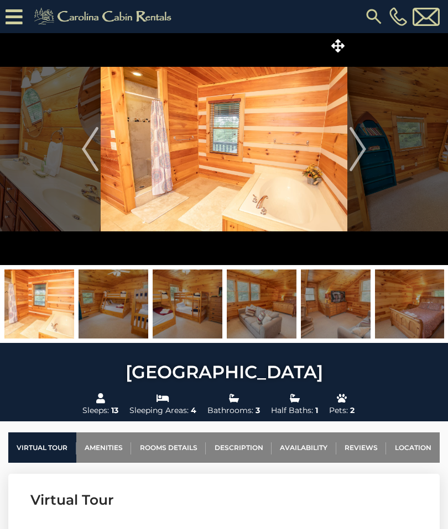
click at [356, 144] on img "Next" at bounding box center [357, 149] width 17 height 44
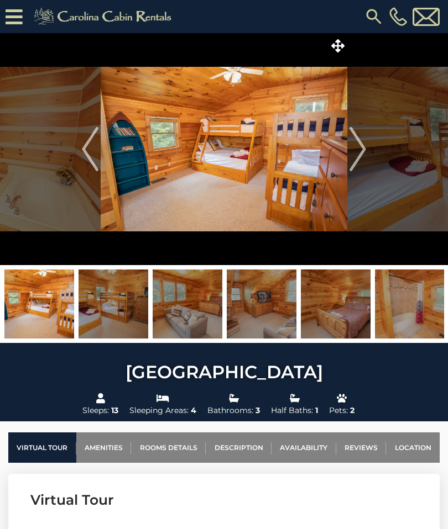
click at [358, 144] on img "Next" at bounding box center [357, 149] width 17 height 44
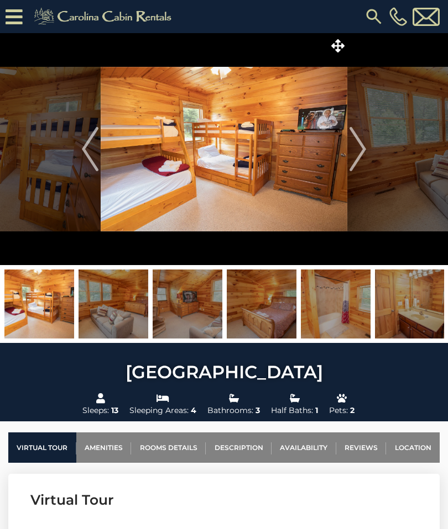
click at [360, 145] on img "Next" at bounding box center [357, 149] width 17 height 44
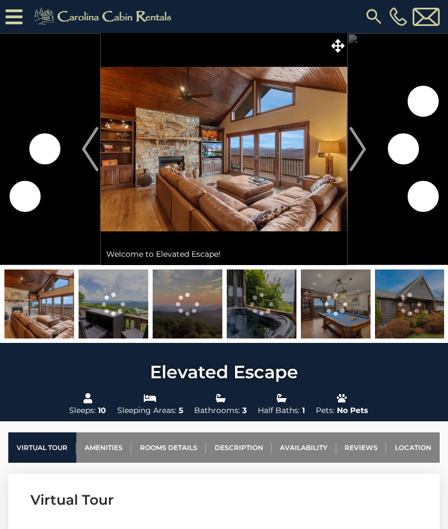
click at [363, 145] on img "Next" at bounding box center [357, 149] width 17 height 44
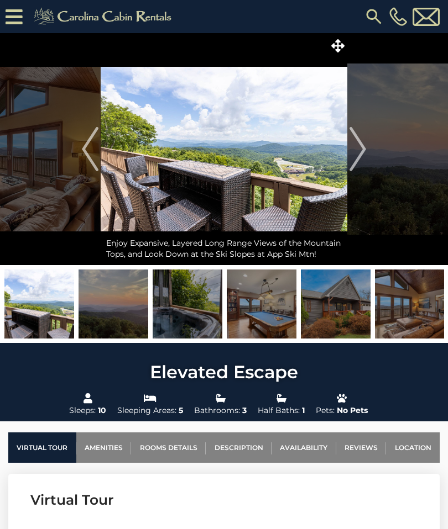
click at [358, 153] on img "Next" at bounding box center [357, 149] width 17 height 44
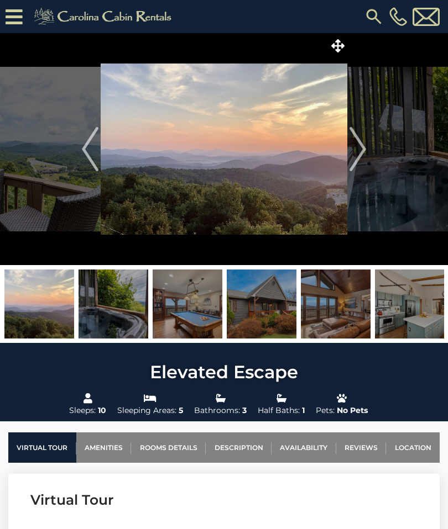
click at [354, 147] on img "Next" at bounding box center [357, 149] width 17 height 44
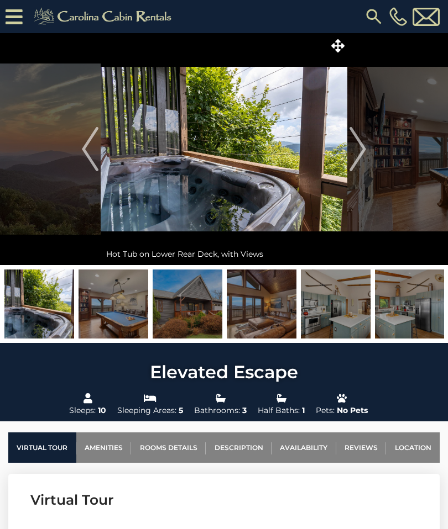
click at [360, 144] on img "Next" at bounding box center [357, 149] width 17 height 44
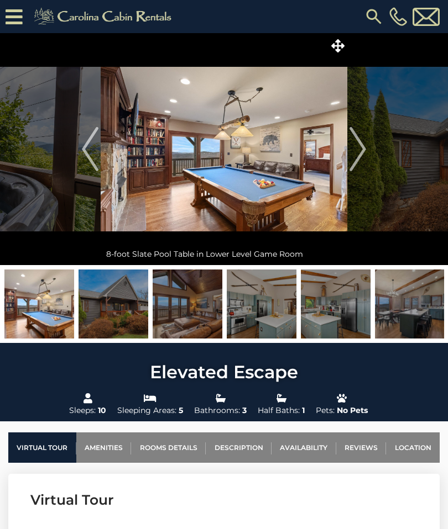
click at [355, 146] on img "Next" at bounding box center [357, 149] width 17 height 44
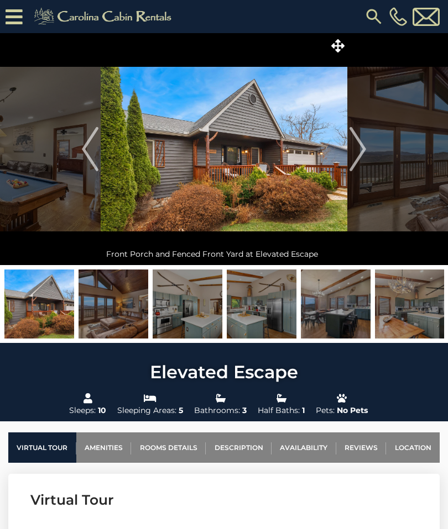
click at [358, 150] on img "Next" at bounding box center [357, 149] width 17 height 44
